Goal: Information Seeking & Learning: Learn about a topic

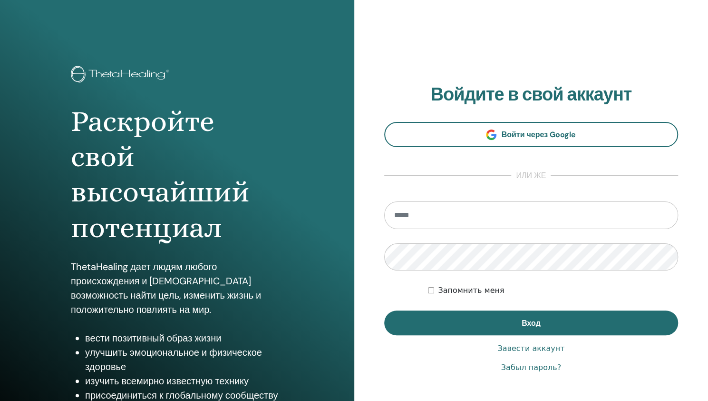
type input "**********"
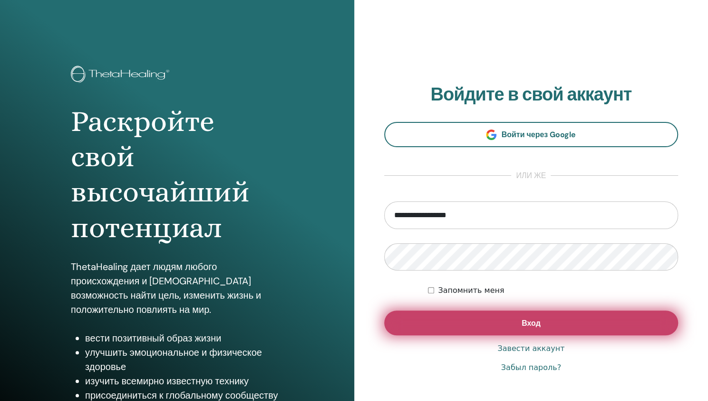
click at [535, 318] on span "Вход" at bounding box center [531, 323] width 19 height 10
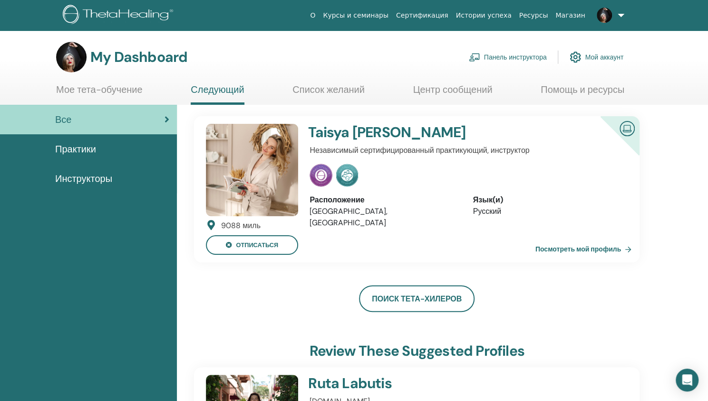
click at [91, 152] on span "Практики" at bounding box center [75, 149] width 41 height 14
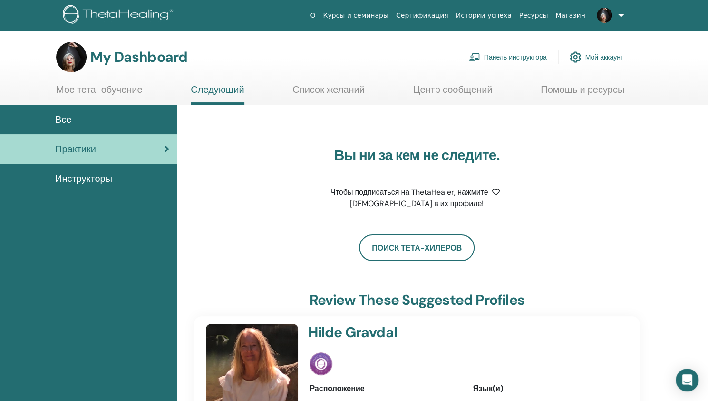
click at [104, 87] on link "Мое тета-обучение" at bounding box center [99, 93] width 87 height 19
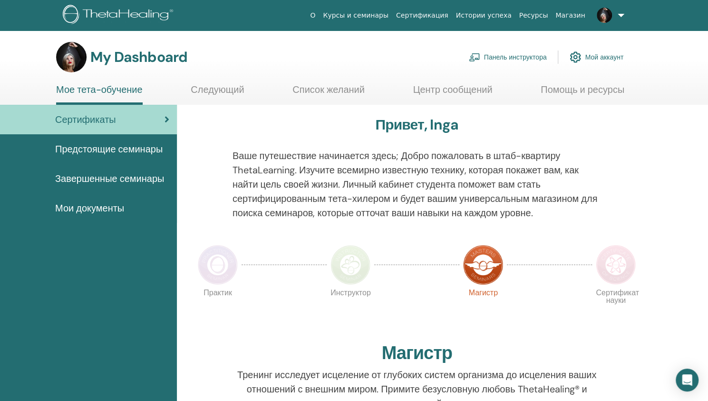
click at [100, 180] on span "Завершенные семинары" at bounding box center [109, 178] width 109 height 14
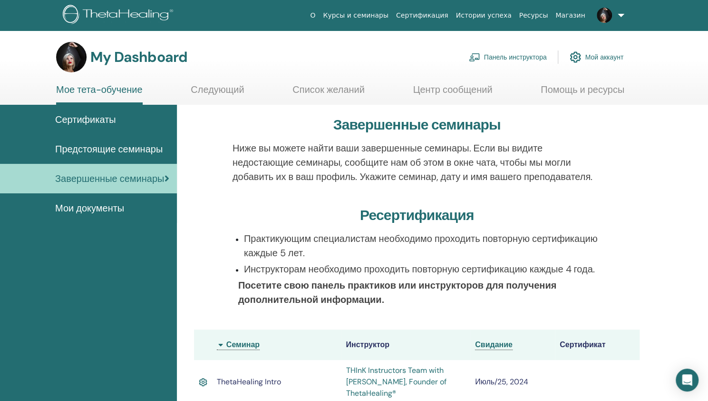
click at [92, 205] on span "Мои документы" at bounding box center [89, 208] width 69 height 14
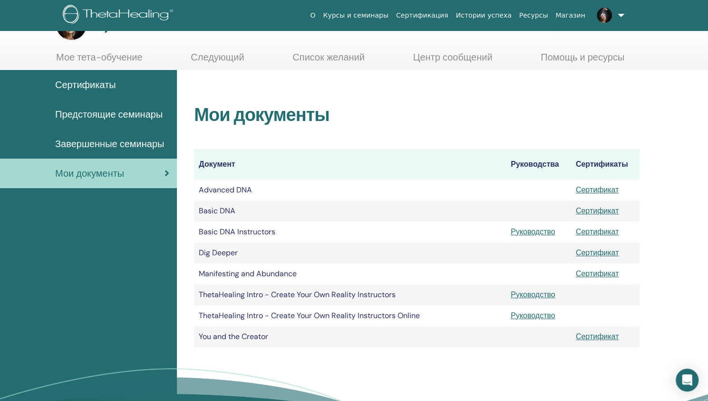
scroll to position [48, 0]
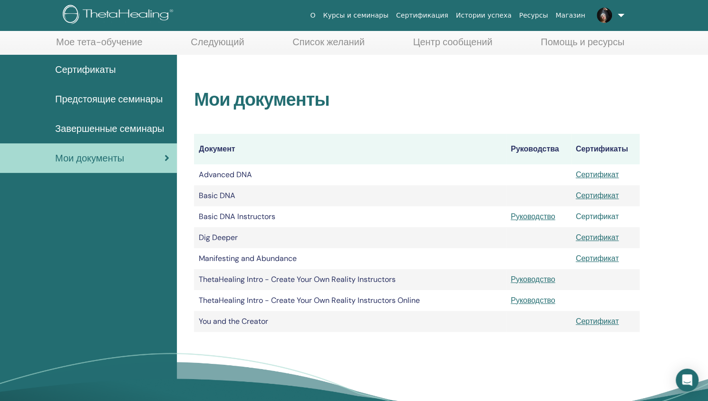
click at [603, 215] on link "Сертификат" at bounding box center [597, 216] width 43 height 10
click at [613, 322] on link "Сертификат" at bounding box center [597, 321] width 43 height 10
click at [597, 216] on link "Сертификат" at bounding box center [597, 216] width 43 height 10
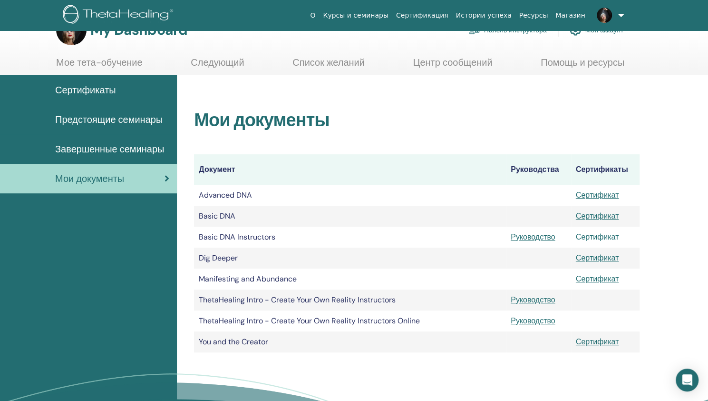
scroll to position [0, 0]
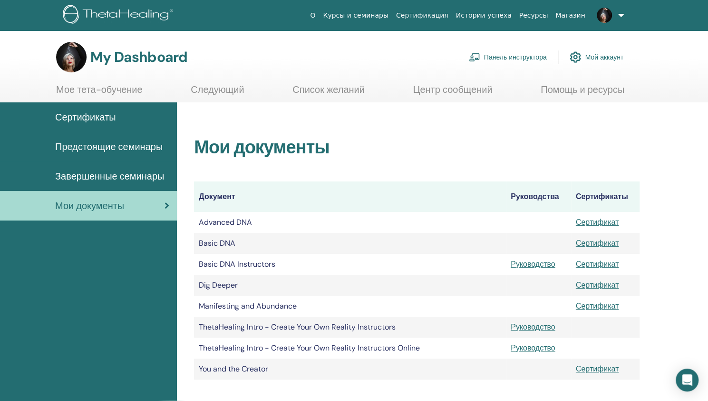
click at [80, 93] on link "Мое тета-обучение" at bounding box center [99, 93] width 87 height 19
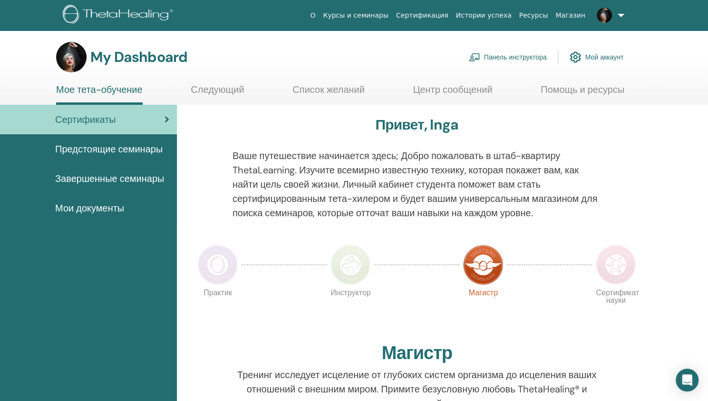
click at [105, 146] on span "Предстоящие семинары" at bounding box center [109, 149] width 108 height 14
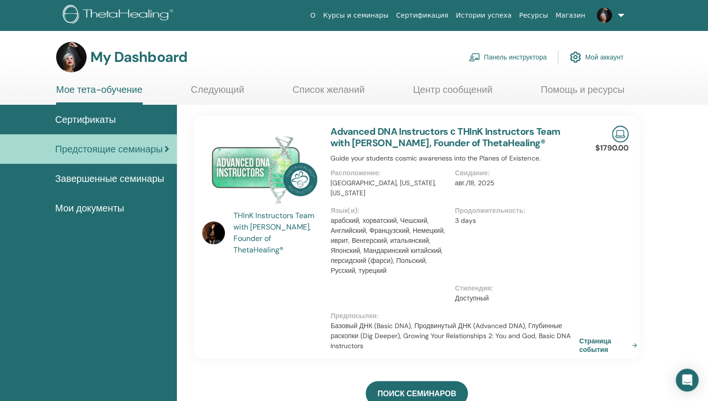
click at [619, 15] on link at bounding box center [609, 15] width 39 height 30
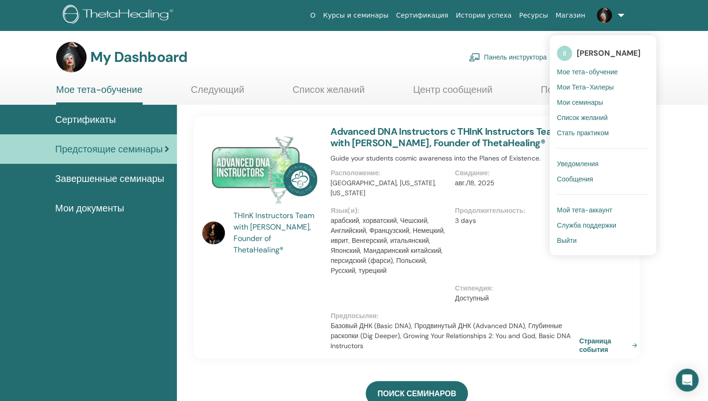
click at [600, 131] on span "Стать практиком" at bounding box center [583, 132] width 52 height 9
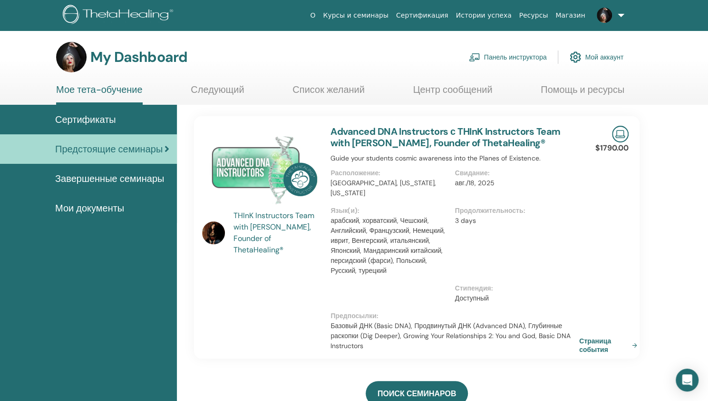
click at [60, 56] on img at bounding box center [71, 57] width 30 height 30
click at [431, 19] on link "Сертификация" at bounding box center [423, 16] width 60 height 18
click at [499, 135] on link "Advanced DNA Instructors с THInK Instructors Team with [PERSON_NAME], Founder o…" at bounding box center [446, 137] width 230 height 24
